Goal: Information Seeking & Learning: Learn about a topic

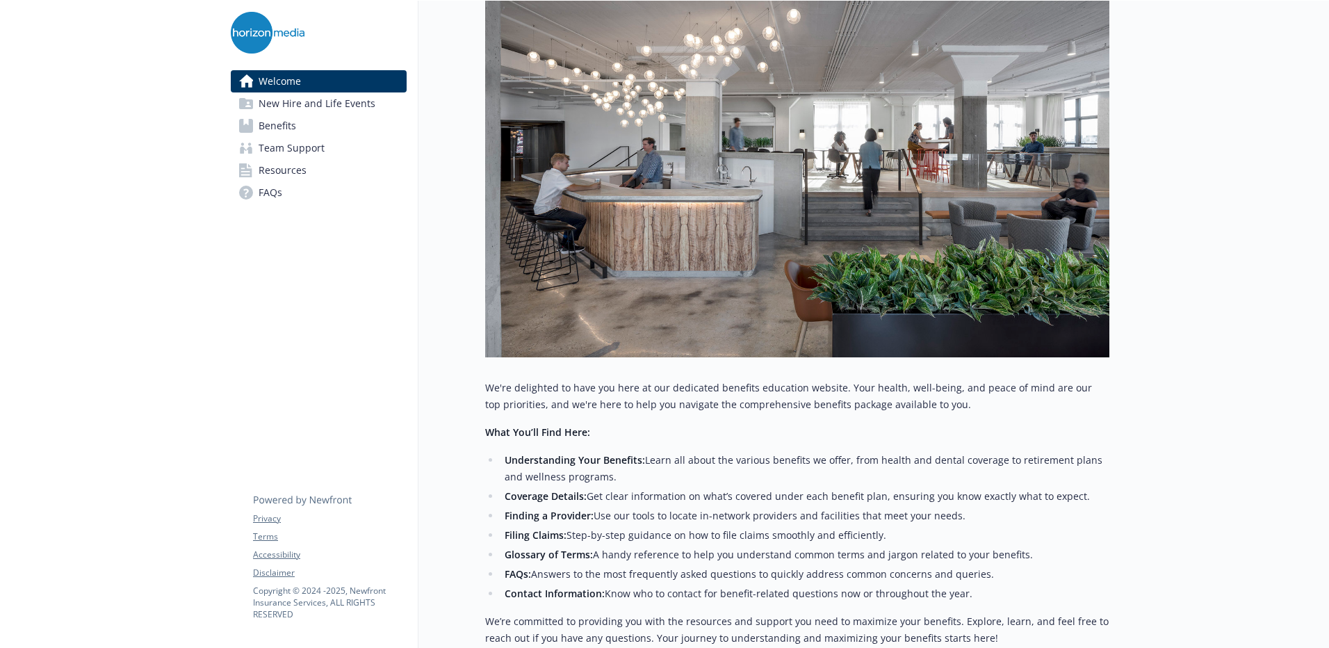
scroll to position [56, 0]
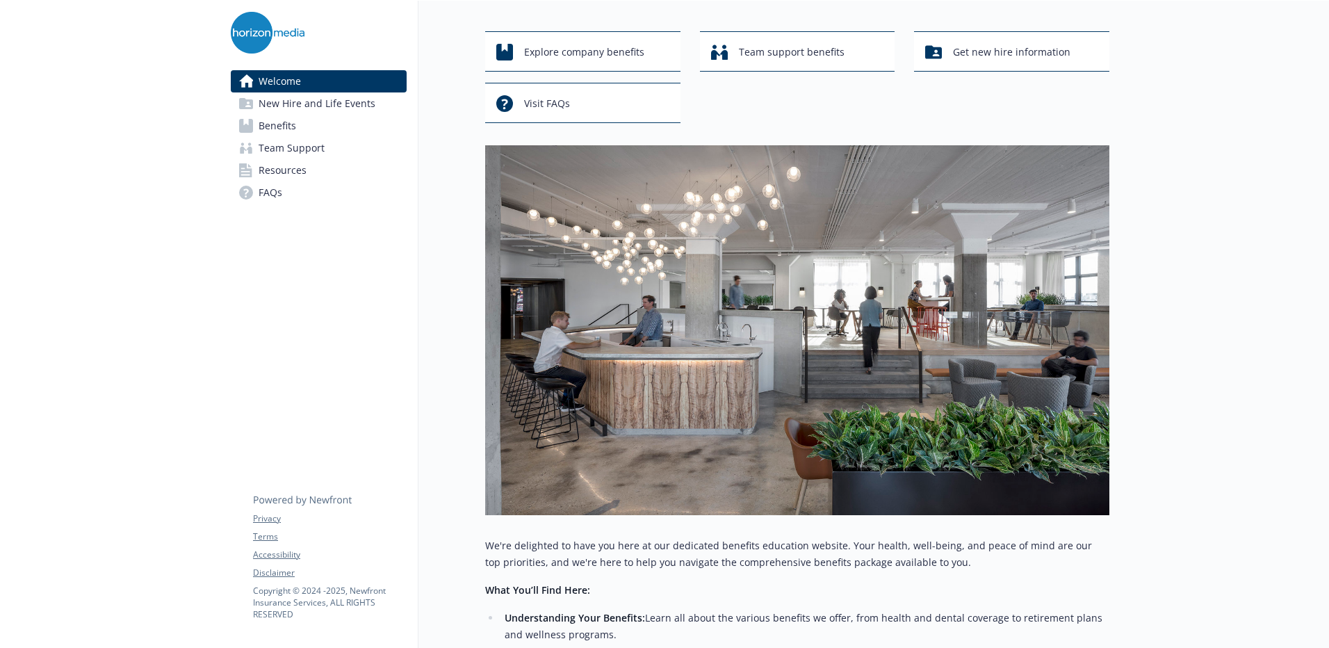
click at [314, 175] on link "Resources" at bounding box center [319, 170] width 176 height 22
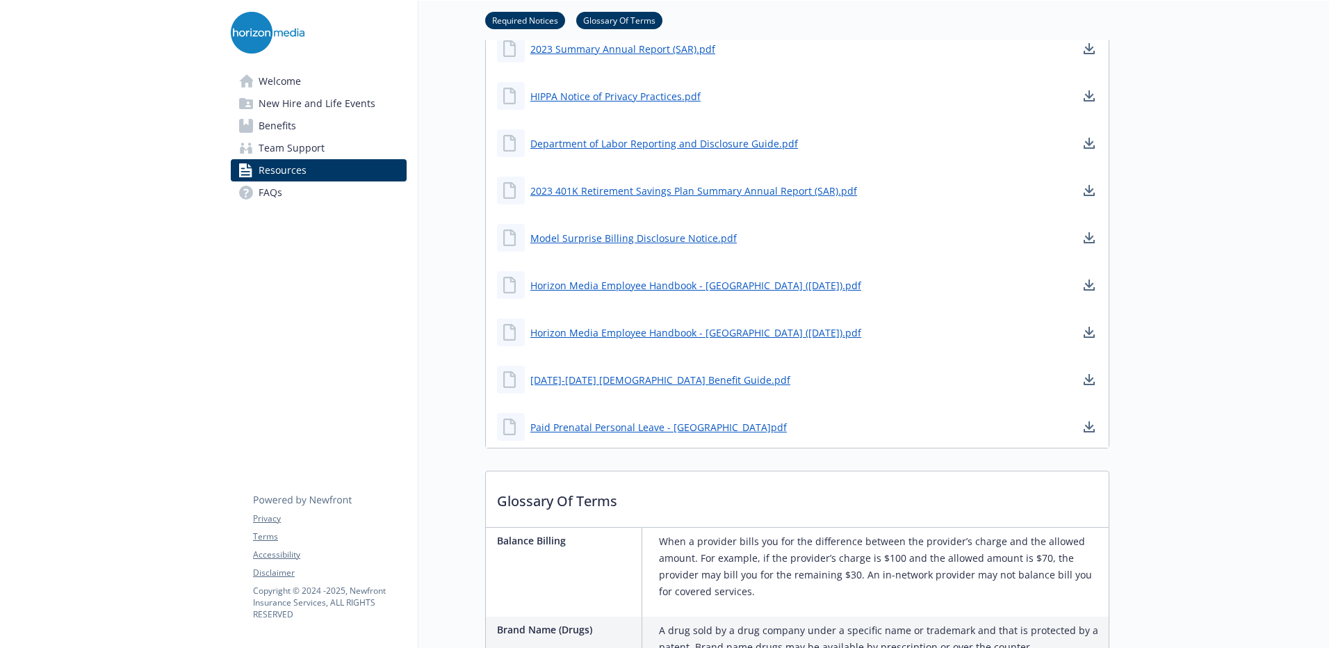
scroll to position [542, 0]
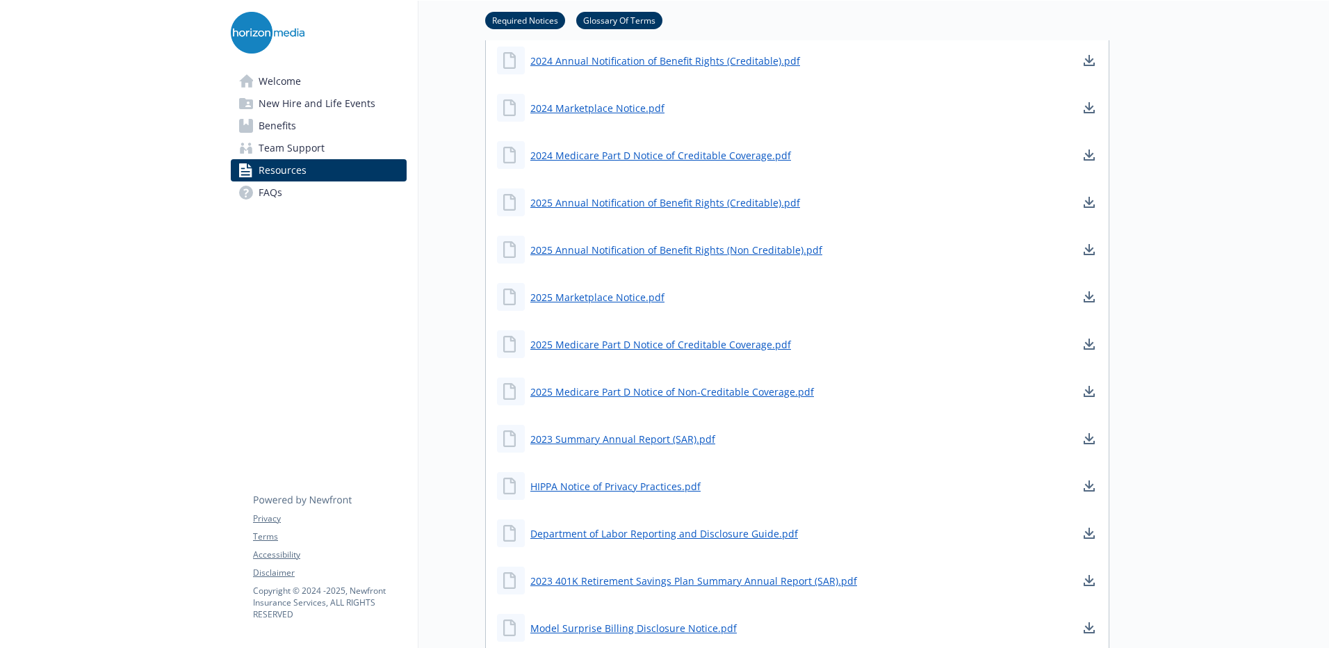
click at [341, 80] on link "Welcome" at bounding box center [319, 81] width 176 height 22
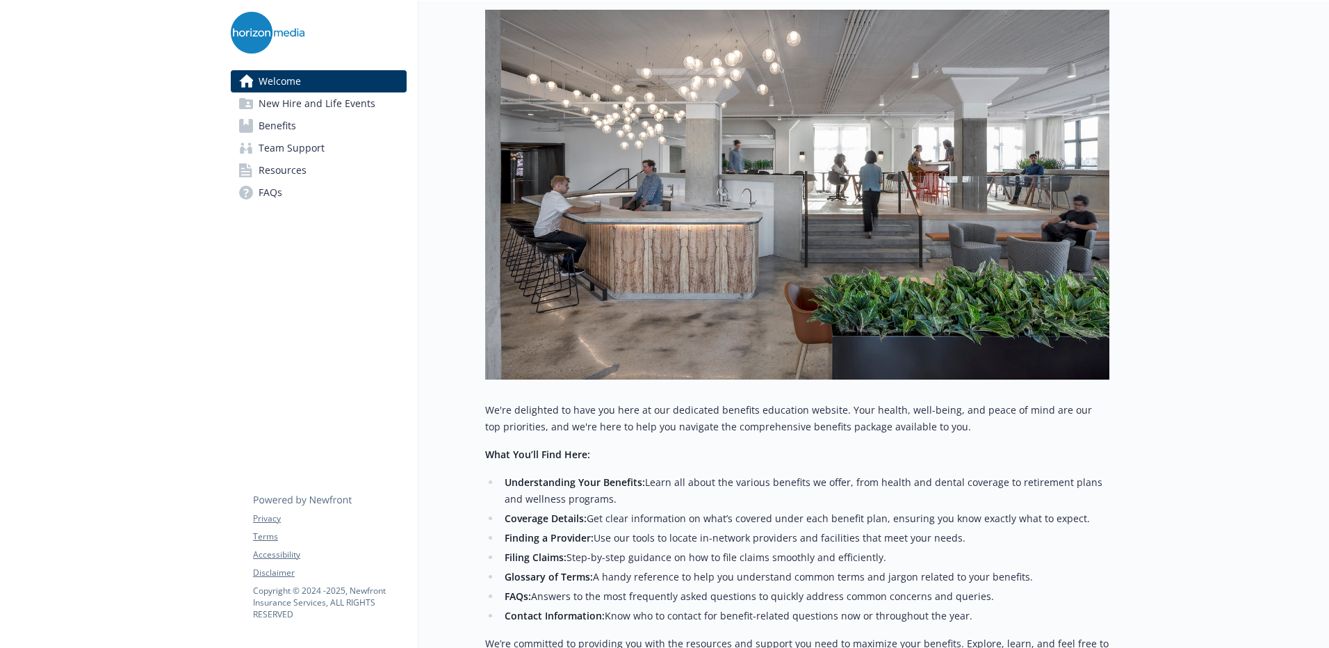
scroll to position [56, 0]
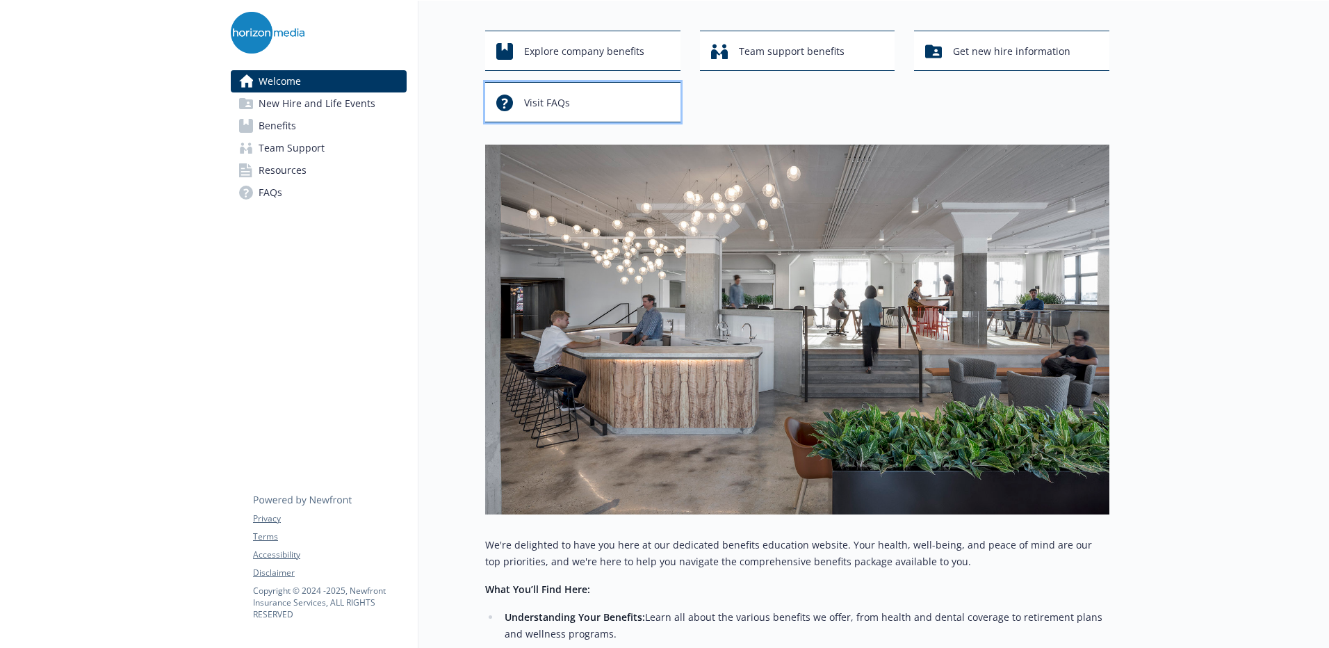
click at [506, 90] on div "Visit FAQs" at bounding box center [584, 103] width 177 height 26
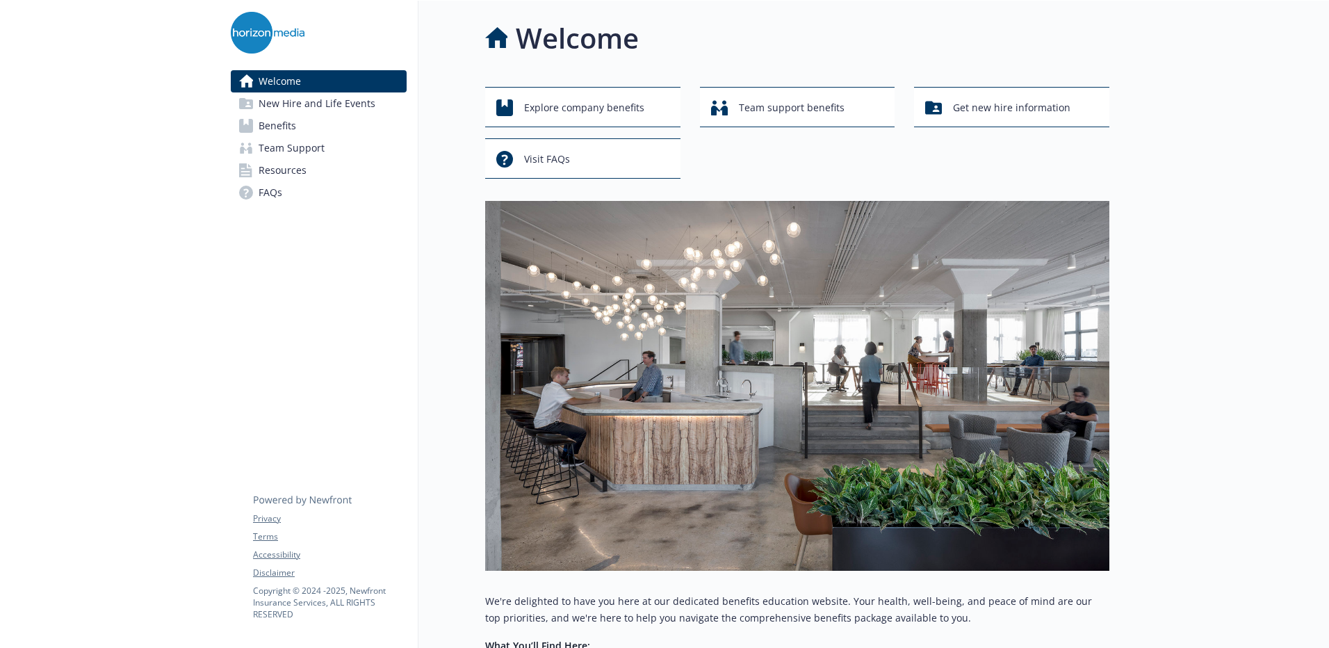
click at [335, 129] on link "Benefits" at bounding box center [319, 126] width 176 height 22
